Goal: Information Seeking & Learning: Learn about a topic

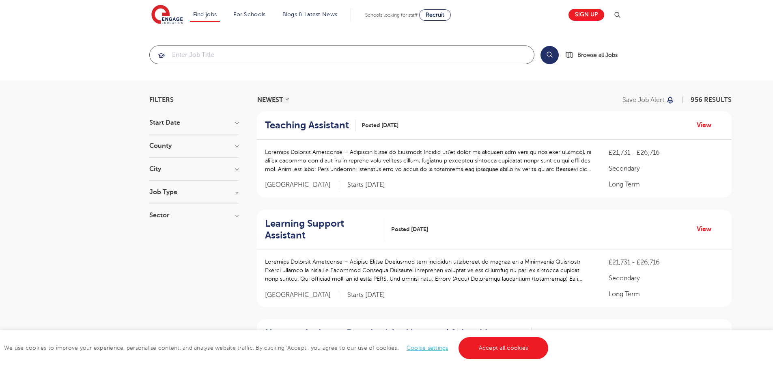
click at [192, 56] on input "search" at bounding box center [342, 55] width 384 height 18
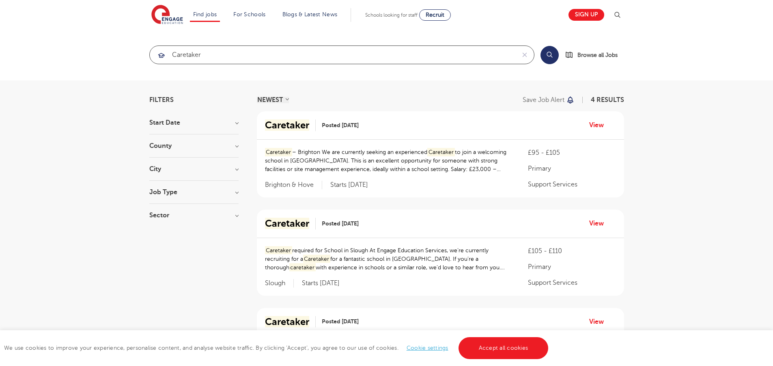
type input "caretaker"
click button "Submit" at bounding box center [0, 0] width 0 height 0
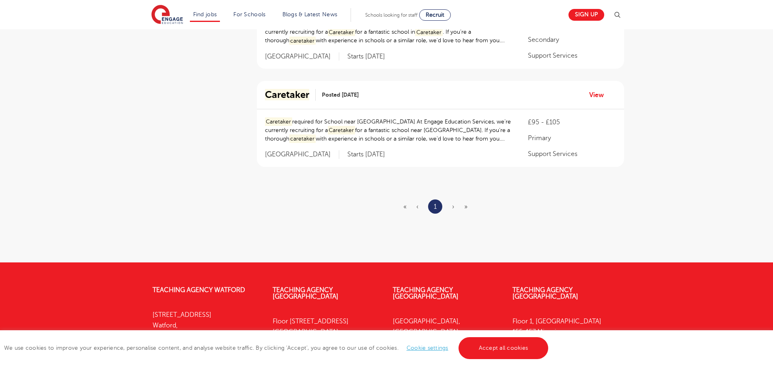
scroll to position [284, 0]
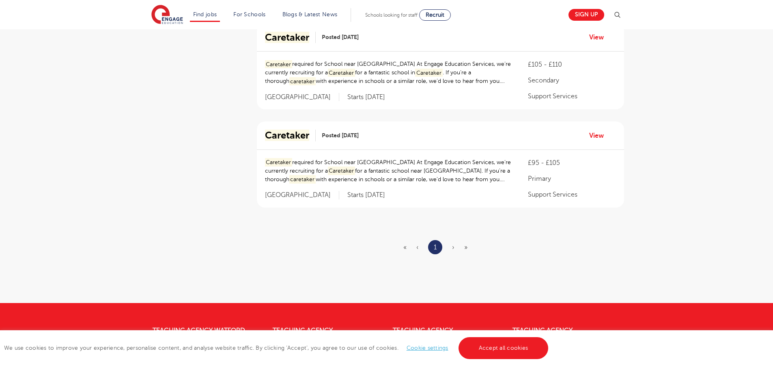
click at [367, 239] on section "NEWEST OLDEST Save job alert 4 RESULTS Caretaker Posted [DATE] View Caretaker –…" at bounding box center [440, 49] width 367 height 474
click at [368, 237] on section "NEWEST OLDEST Save job alert 4 RESULTS Caretaker Posted [DATE] View Caretaker –…" at bounding box center [440, 49] width 367 height 474
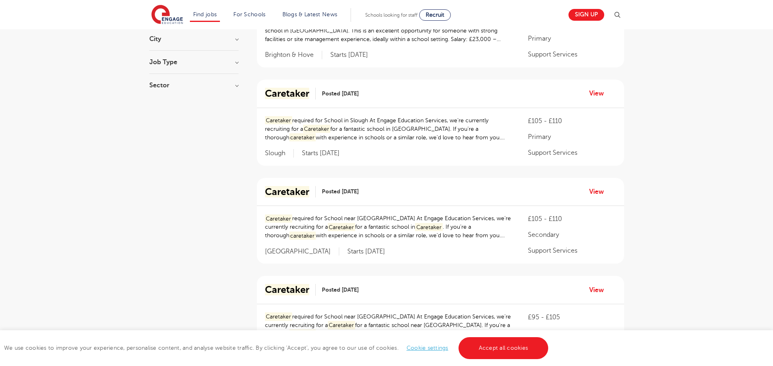
scroll to position [41, 0]
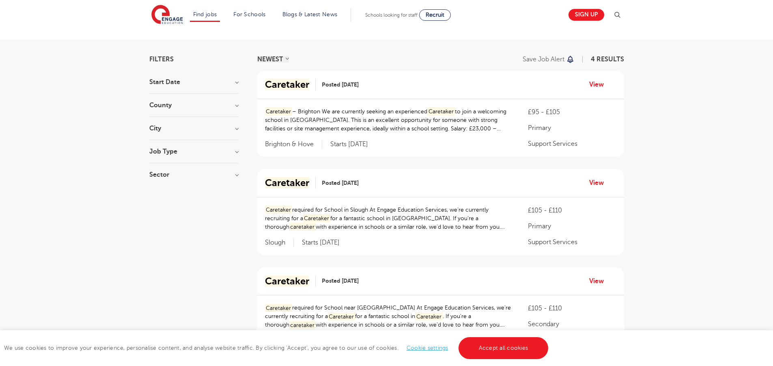
click at [239, 153] on div "Filters Start Date [DATE] [DATE] Show more County [GEOGRAPHIC_DATA] 1 [GEOGRAPH…" at bounding box center [386, 293] width 487 height 474
click at [237, 151] on h3 "Job Type" at bounding box center [193, 151] width 89 height 6
click at [160, 170] on div "Support Services 4" at bounding box center [193, 169] width 89 height 13
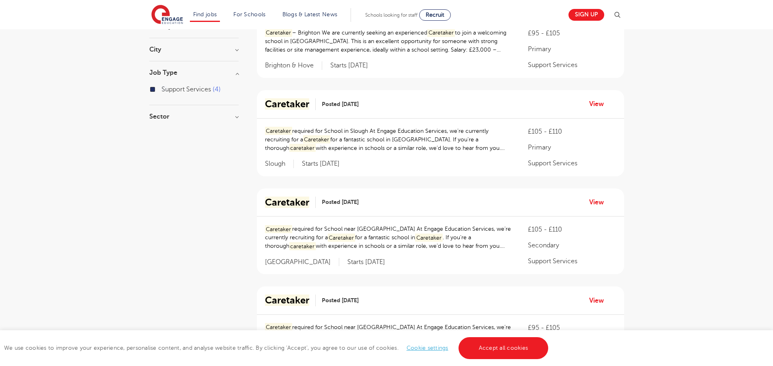
scroll to position [244, 0]
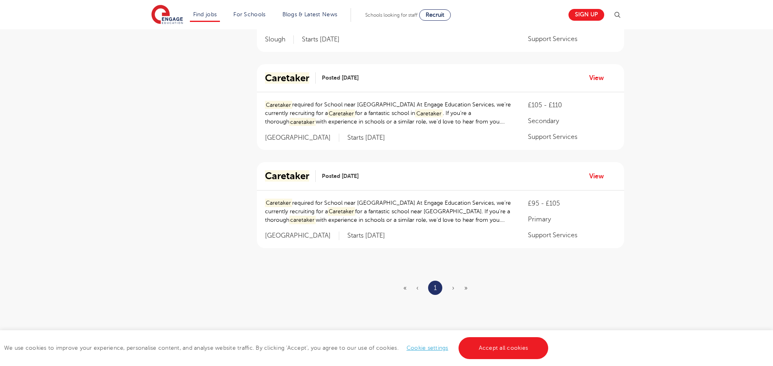
scroll to position [41, 0]
